Goal: Entertainment & Leisure: Consume media (video, audio)

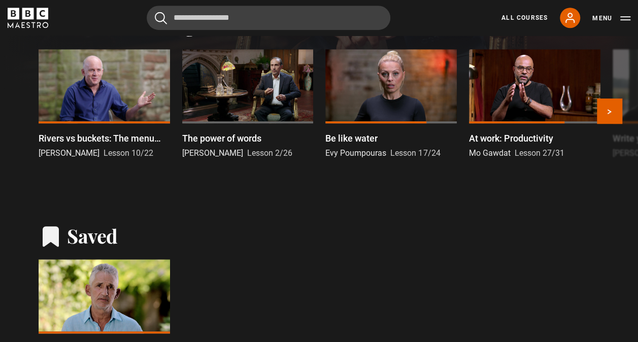
click at [74, 158] on span "[PERSON_NAME]" at bounding box center [69, 153] width 61 height 10
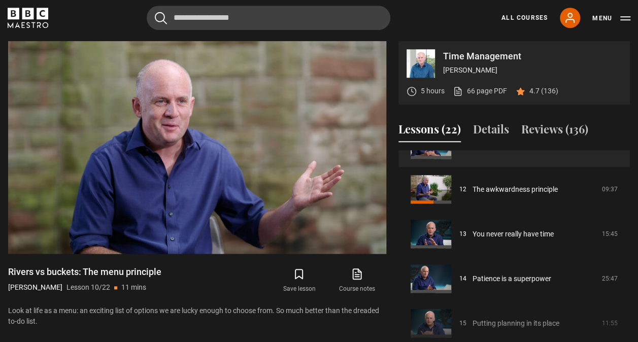
scroll to position [503, 0]
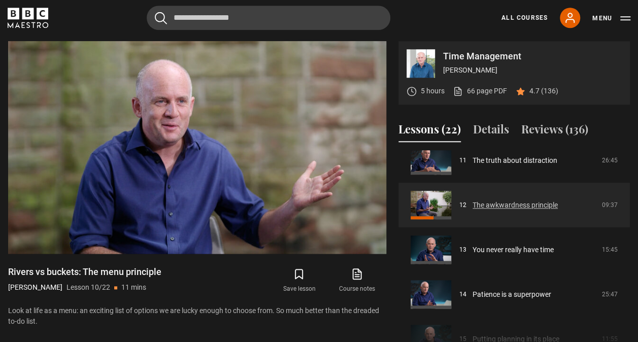
click at [487, 203] on link "The awkwardness principle" at bounding box center [514, 205] width 85 height 11
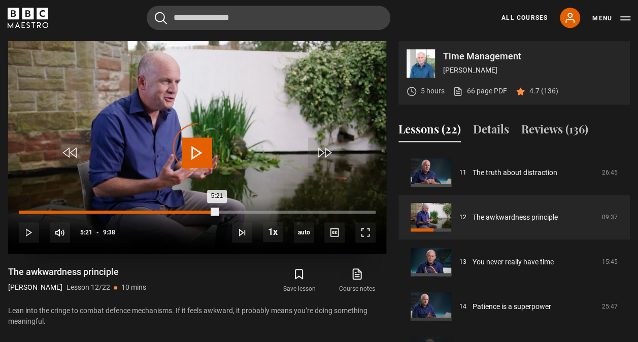
drag, startPoint x: 217, startPoint y: 209, endPoint x: 49, endPoint y: 216, distance: 167.5
click at [49, 216] on div "Loaded : 0.00% 0:50 5:21" at bounding box center [197, 217] width 357 height 2
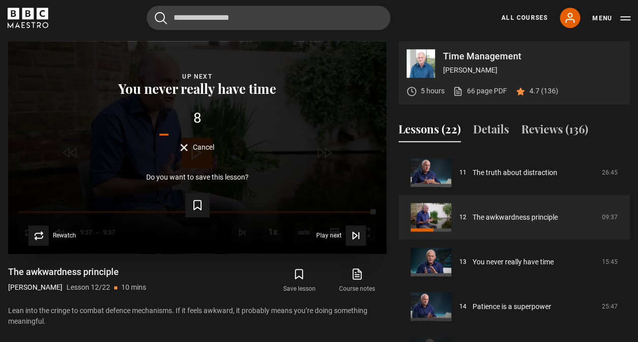
click at [185, 146] on button "Cancel" at bounding box center [197, 148] width 34 height 8
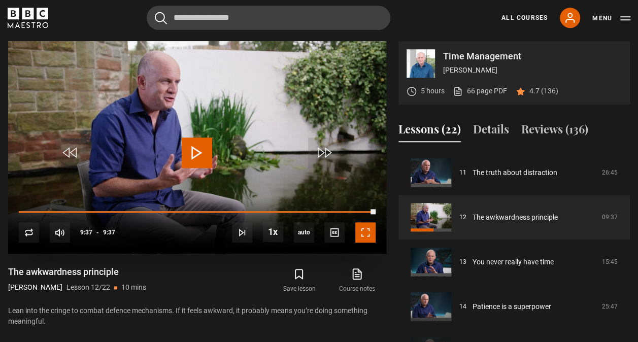
click at [374, 230] on span "Video Player" at bounding box center [365, 232] width 20 height 20
